Goal: Task Accomplishment & Management: Manage account settings

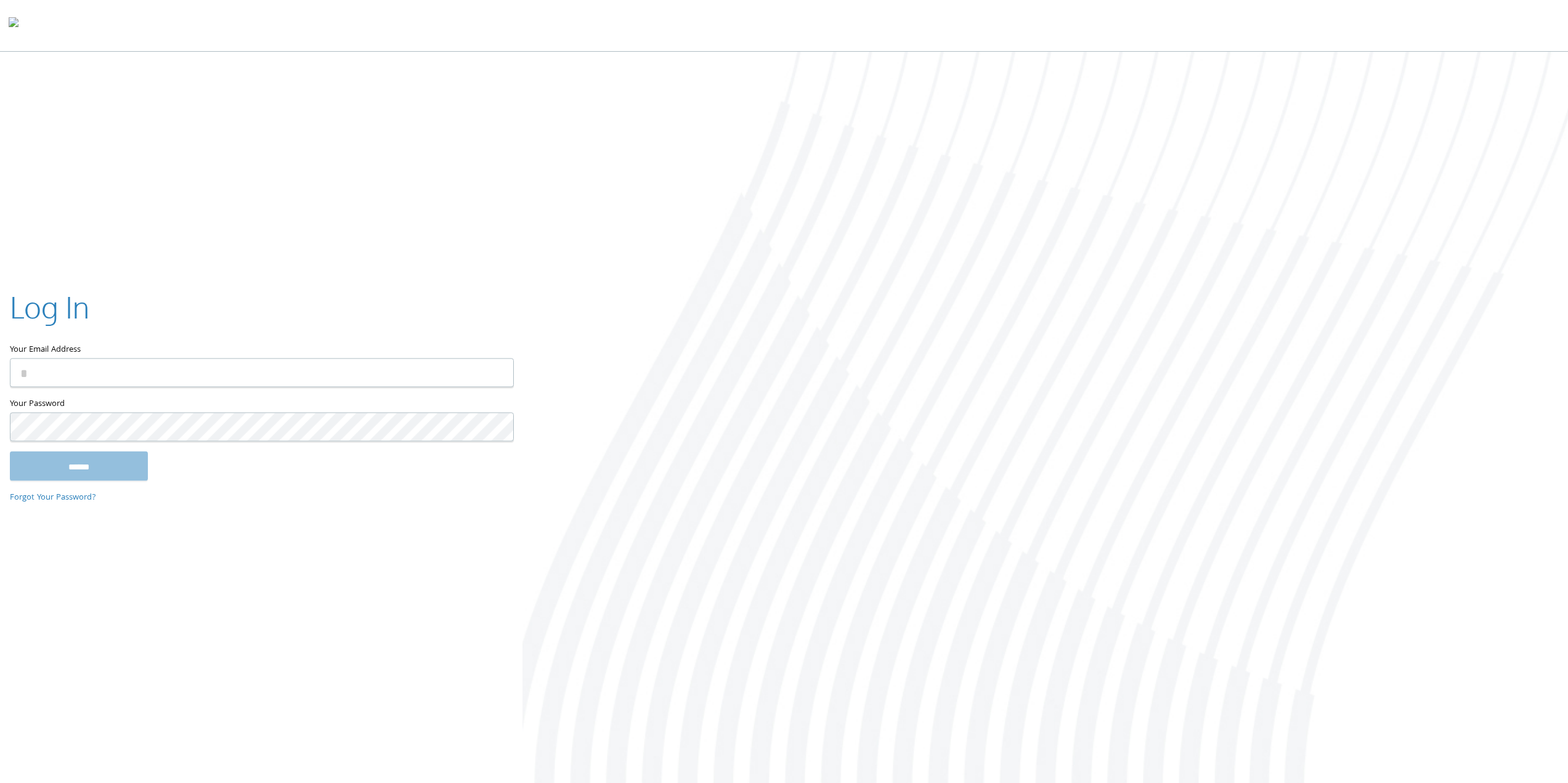
type input "**********"
click at [138, 480] on input "******" at bounding box center [79, 466] width 138 height 29
